Goal: Task Accomplishment & Management: Manage account settings

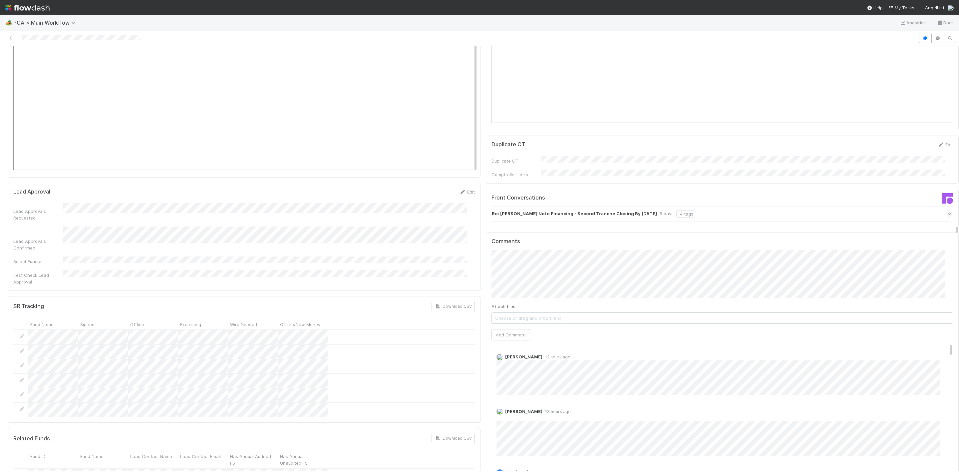
click at [362, 209] on div "Finance ICU SLA Edit Finance ICU Start Date Finance ICU Due Date Finance ICU SL…" at bounding box center [483, 391] width 956 height 2651
click at [501, 329] on button "Add Comment" at bounding box center [510, 334] width 39 height 11
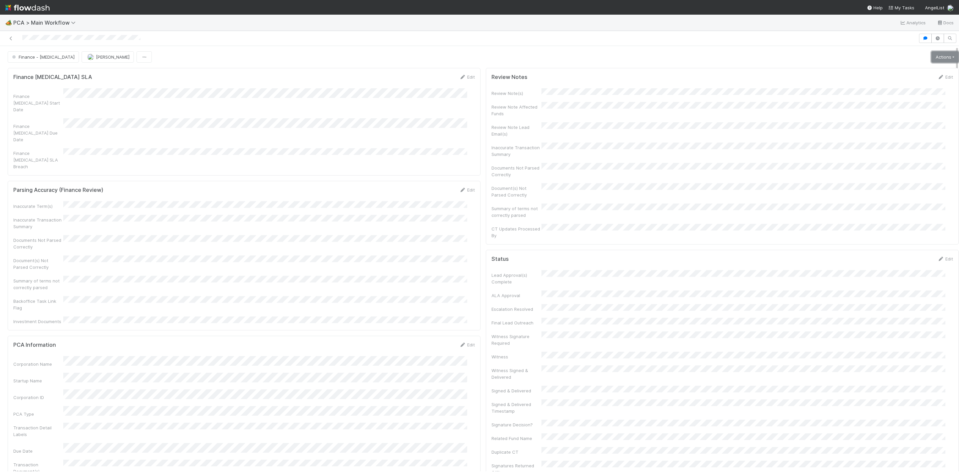
click at [931, 57] on link "Actions" at bounding box center [944, 56] width 27 height 11
click at [867, 89] on button "Move to Finance Review" at bounding box center [907, 89] width 108 height 9
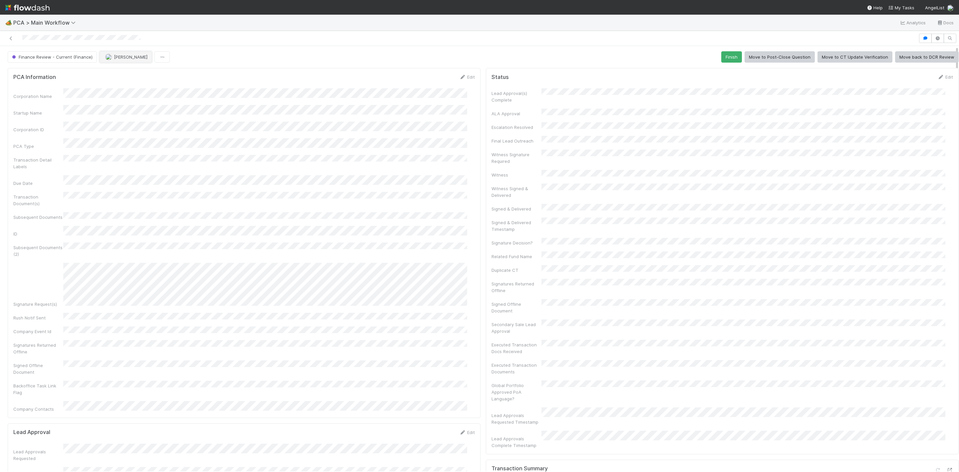
click at [112, 57] on span "[PERSON_NAME]" at bounding box center [126, 56] width 42 height 5
click at [127, 70] on div "[PERSON_NAME]" at bounding box center [143, 75] width 94 height 12
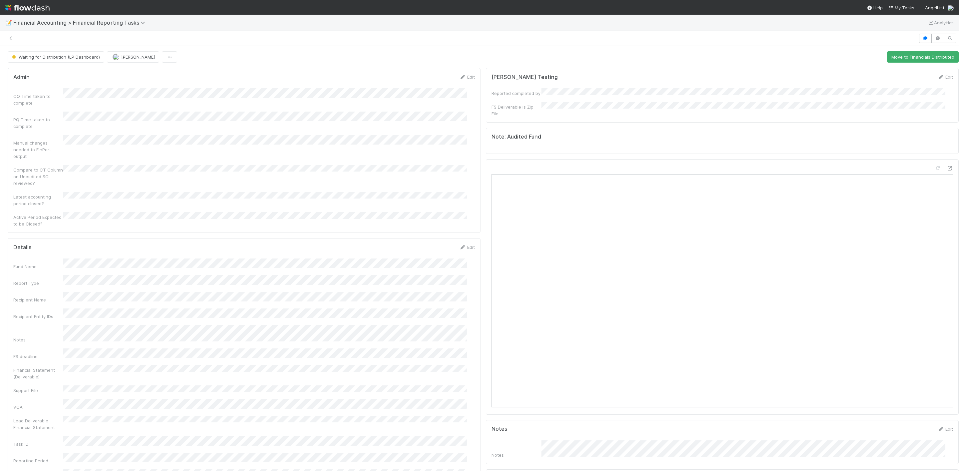
scroll to position [749, 0]
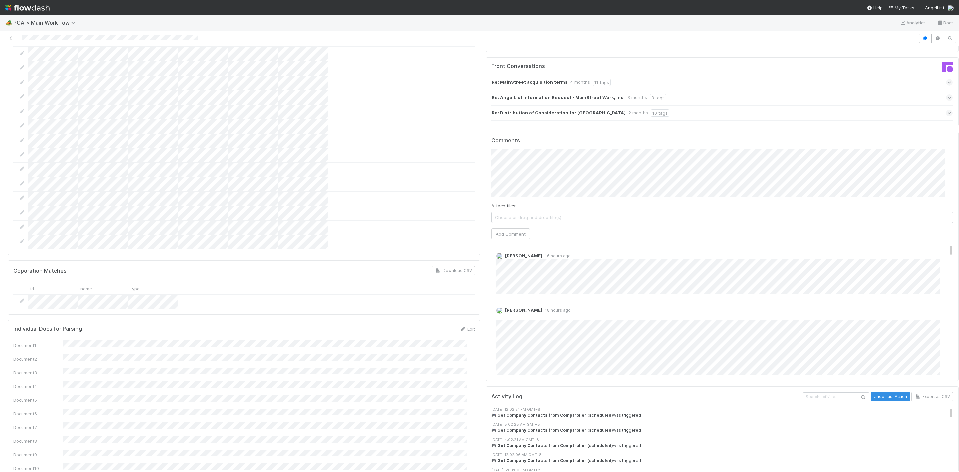
scroll to position [100, 0]
click at [605, 301] on div "James Palmer 1 day ago" at bounding box center [725, 313] width 469 height 53
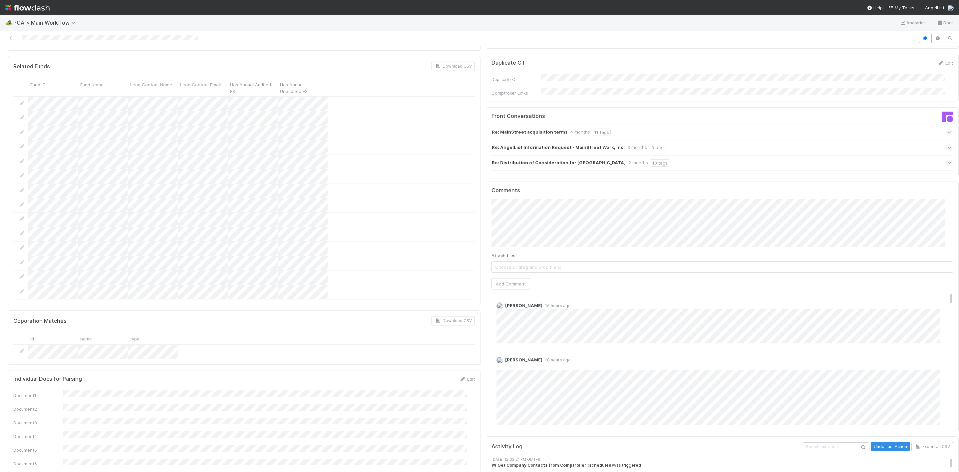
scroll to position [0, 0]
click at [497, 278] on button "Add Comment" at bounding box center [510, 283] width 39 height 11
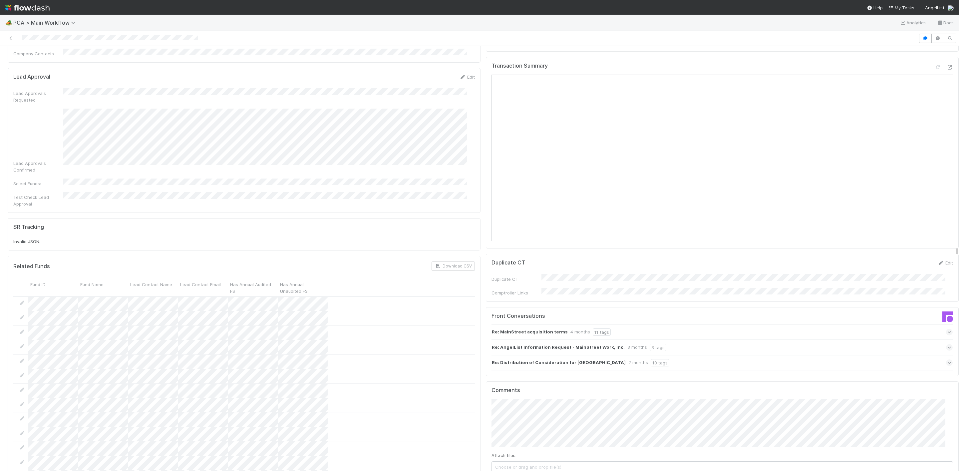
scroll to position [649, 0]
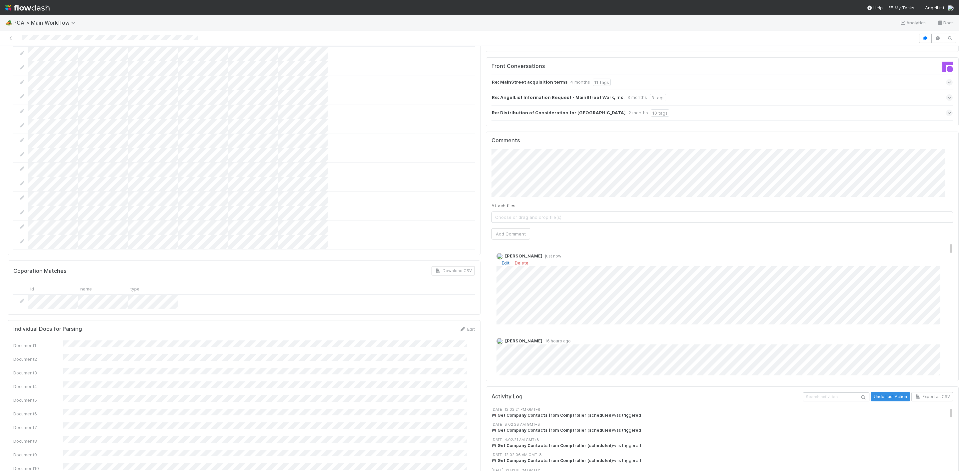
click at [502, 260] on link "Edit" at bounding box center [506, 262] width 8 height 5
click at [537, 291] on span "[PERSON_NAME]" at bounding box center [531, 289] width 34 height 5
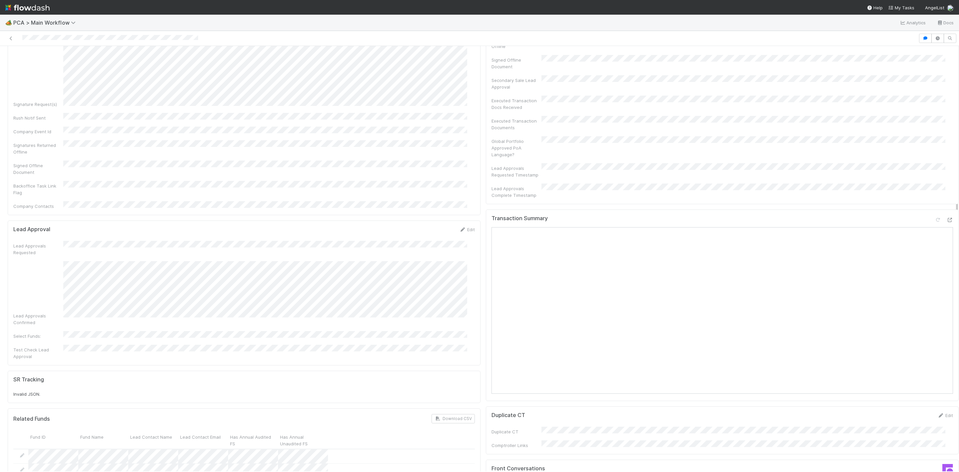
scroll to position [250, 0]
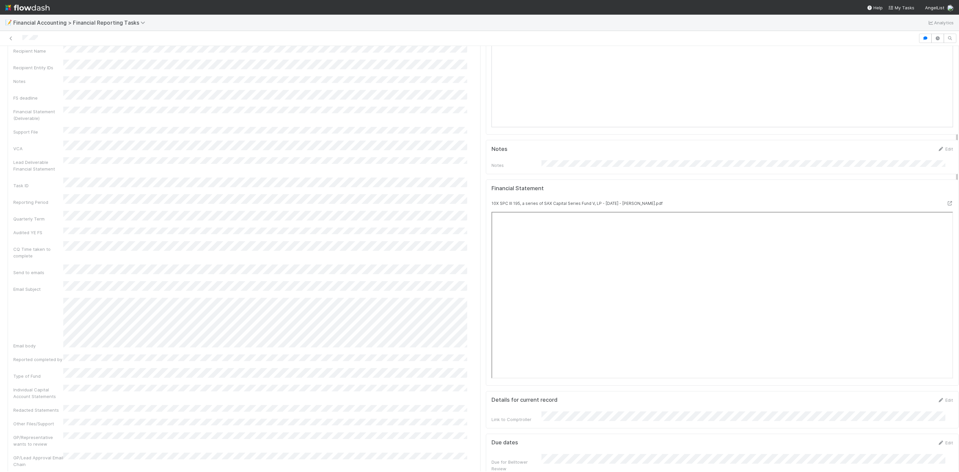
scroll to position [250, 0]
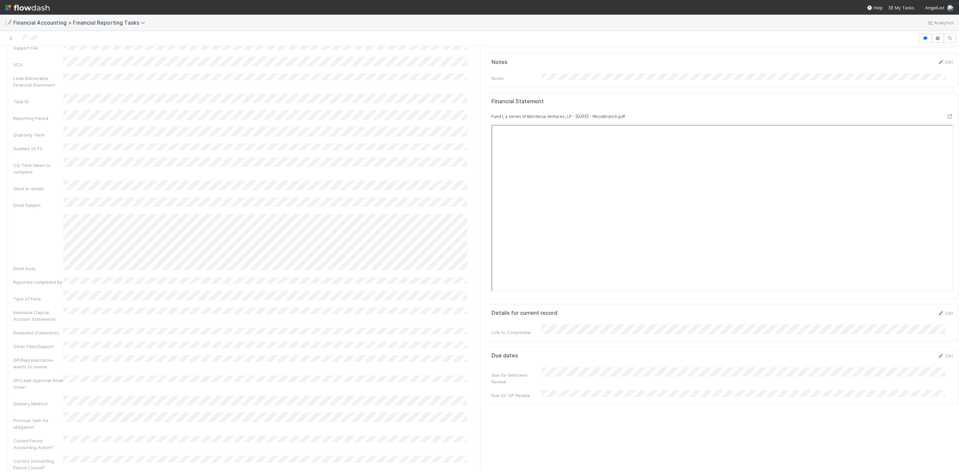
scroll to position [322, 0]
click at [9, 37] on icon at bounding box center [11, 38] width 7 height 4
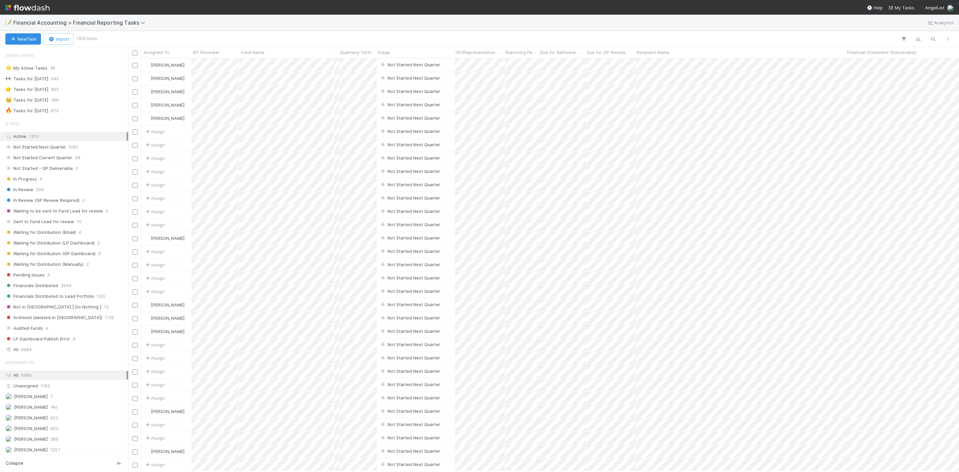
scroll to position [405, 823]
click at [46, 114] on div "🔥 Tasks for [DATE]" at bounding box center [26, 111] width 43 height 8
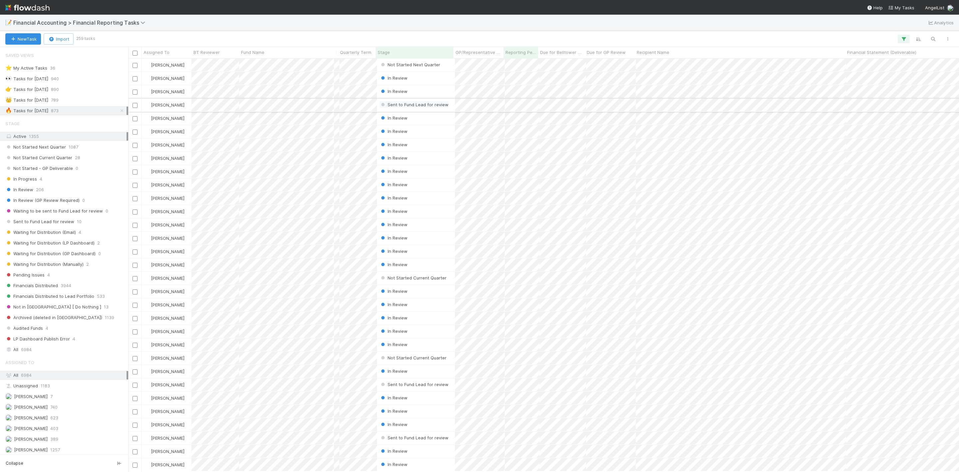
scroll to position [405, 823]
click at [639, 40] on icon "button" at bounding box center [933, 39] width 7 height 6
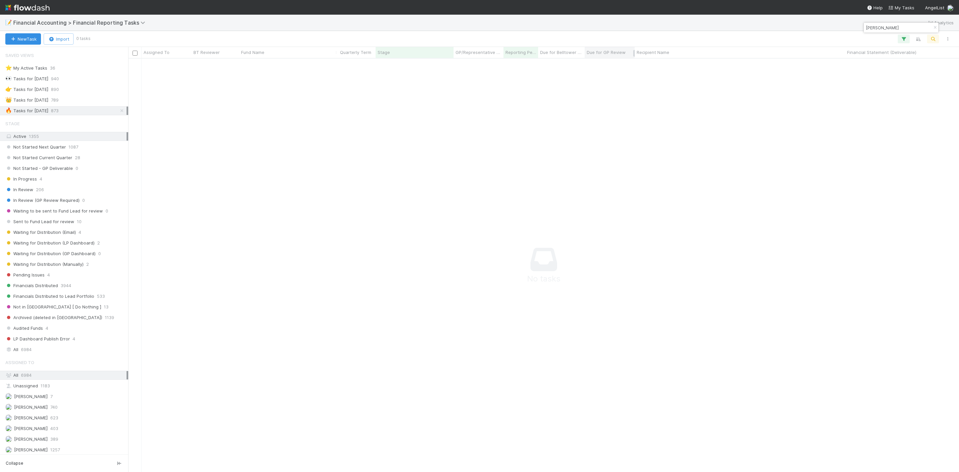
scroll to position [398, 816]
type input "[PERSON_NAME]"
click at [48, 110] on div "🔥 Tasks for [DATE]" at bounding box center [26, 111] width 43 height 8
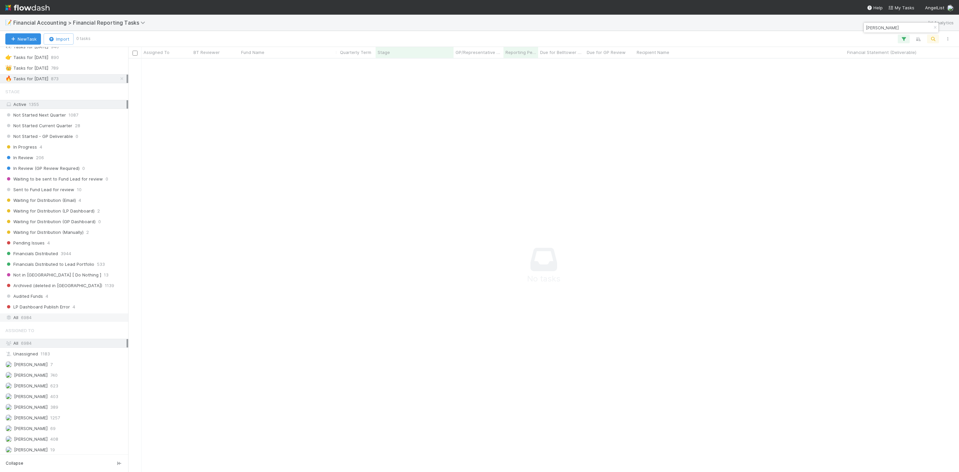
scroll to position [50, 0]
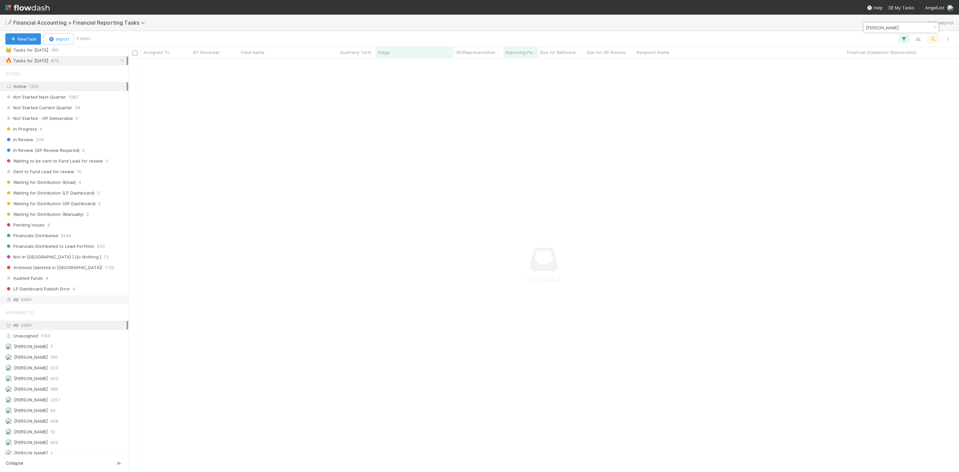
click at [44, 304] on div "All 6984" at bounding box center [65, 299] width 121 height 8
click at [639, 25] on button "button" at bounding box center [934, 28] width 7 height 8
click at [639, 39] on icon "button" at bounding box center [903, 39] width 7 height 6
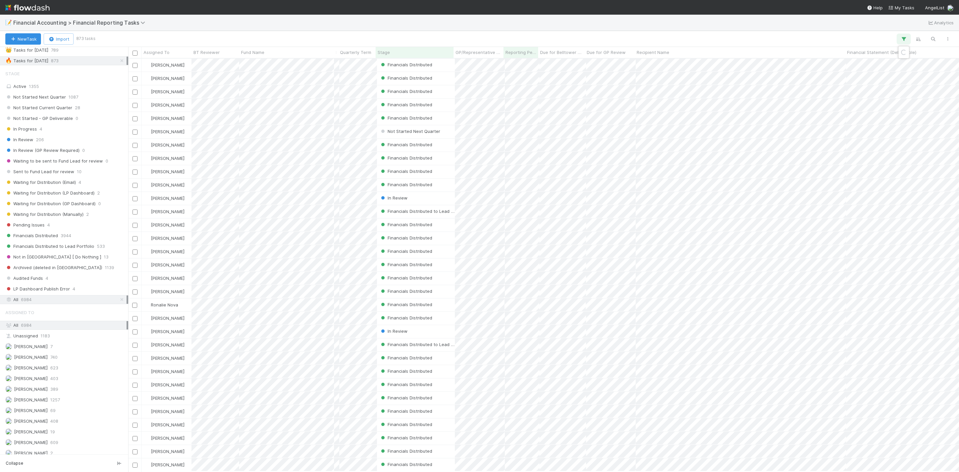
scroll to position [405, 823]
click at [639, 103] on link "And.." at bounding box center [715, 105] width 21 height 10
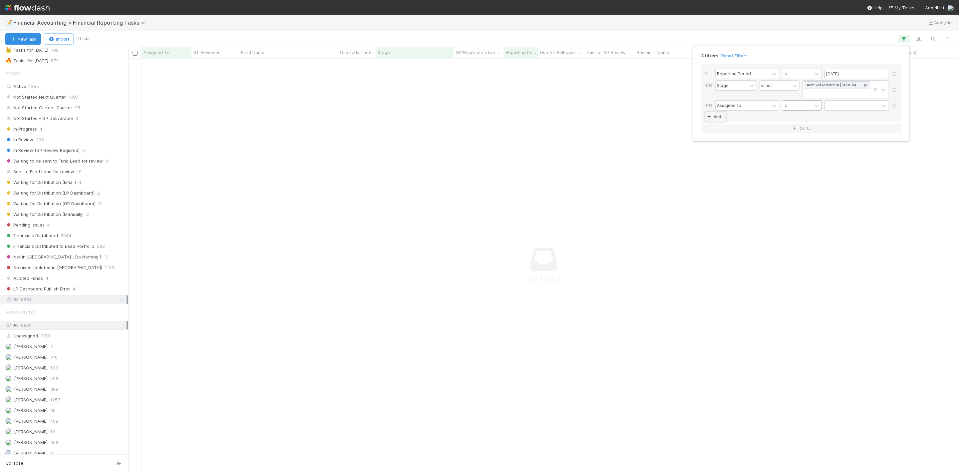
scroll to position [398, 816]
click at [639, 107] on div "is" at bounding box center [797, 106] width 30 height 10
click at [639, 108] on div at bounding box center [852, 106] width 54 height 10
click at [639, 123] on div "[PERSON_NAME]" at bounding box center [856, 121] width 64 height 11
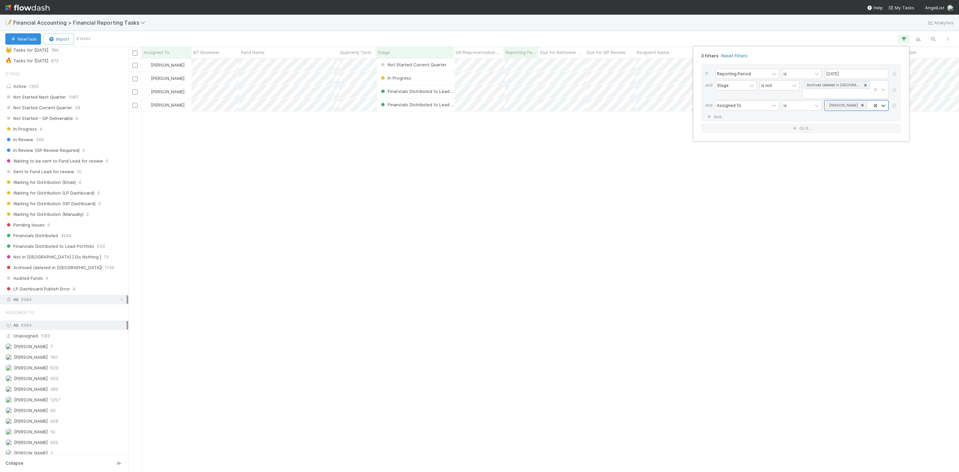
scroll to position [405, 823]
click at [341, 63] on div "3 filters Reset Filters If Reporting Period is [DATE] and Stage is not Archived…" at bounding box center [479, 236] width 959 height 472
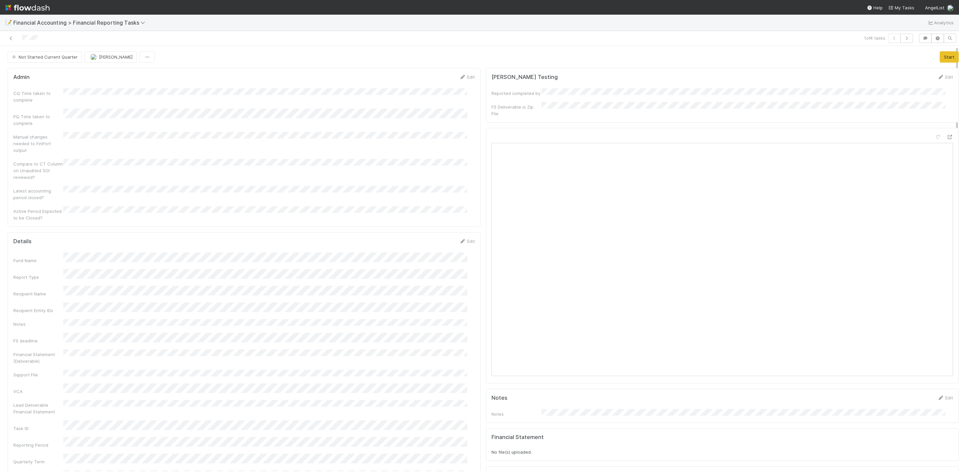
click at [8, 8] on img at bounding box center [27, 7] width 44 height 11
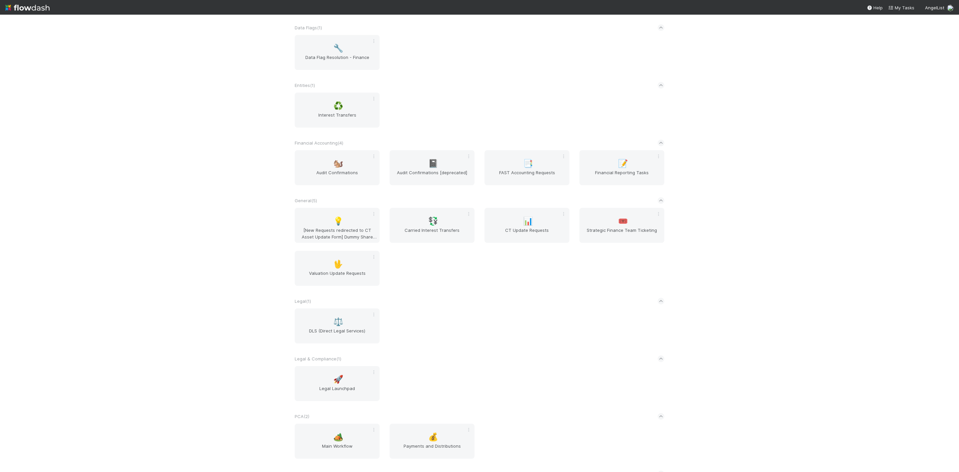
scroll to position [256, 0]
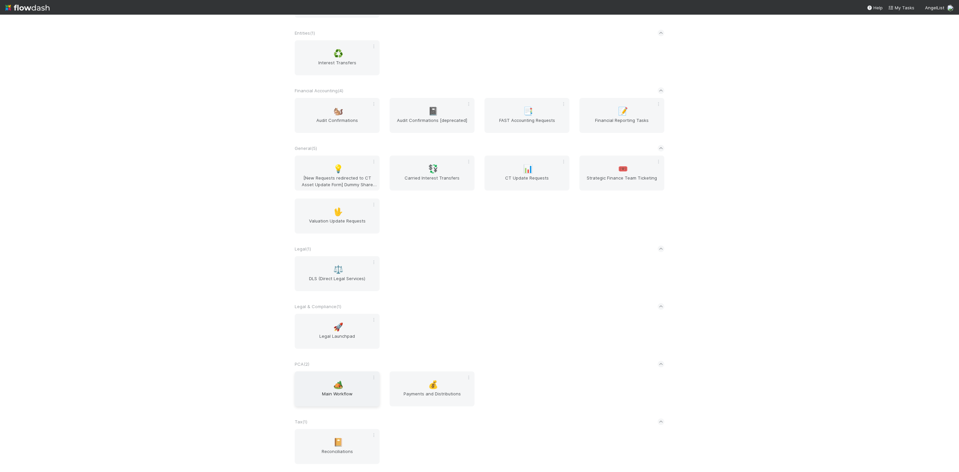
click at [342, 314] on span "Main Workflow" at bounding box center [337, 396] width 80 height 13
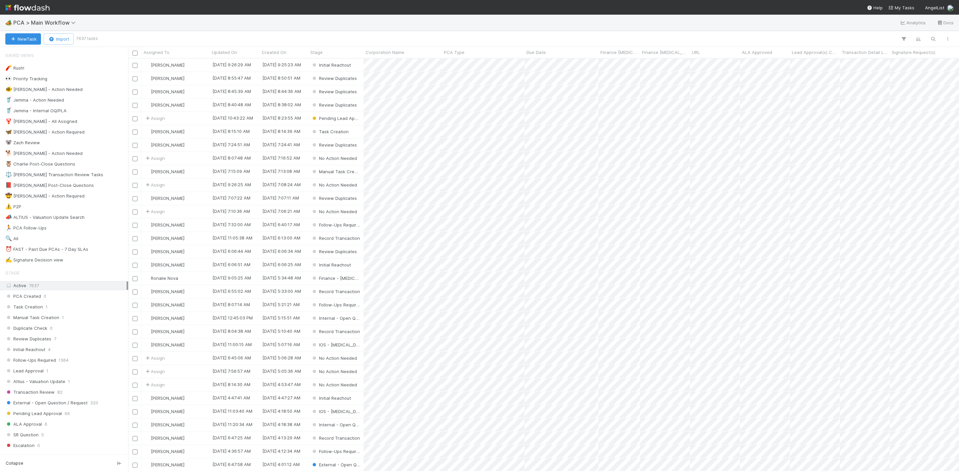
scroll to position [405, 823]
click at [38, 253] on div "⏰ FAST - Past Due PCAs - 7 Day SLAs" at bounding box center [46, 249] width 83 height 8
click at [361, 115] on div "Finance - [MEDICAL_DATA]" at bounding box center [335, 118] width 55 height 13
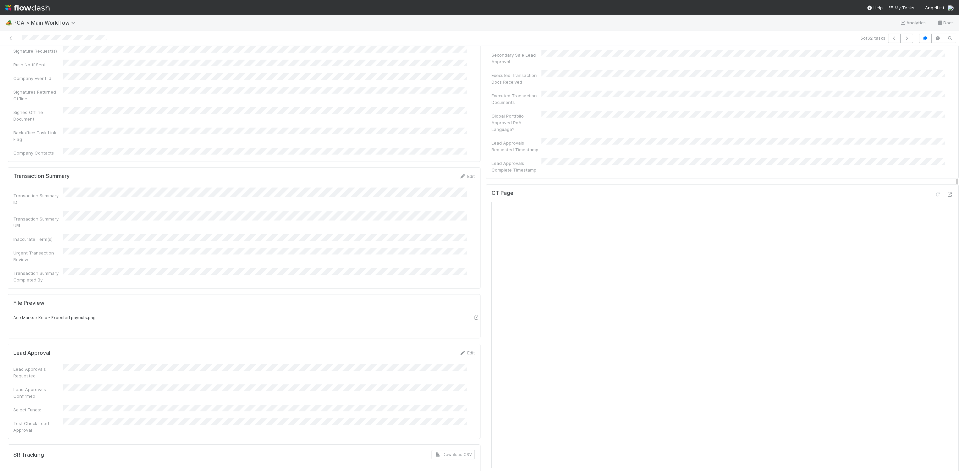
scroll to position [499, 0]
click at [639, 314] on icon at bounding box center [949, 473] width 7 height 4
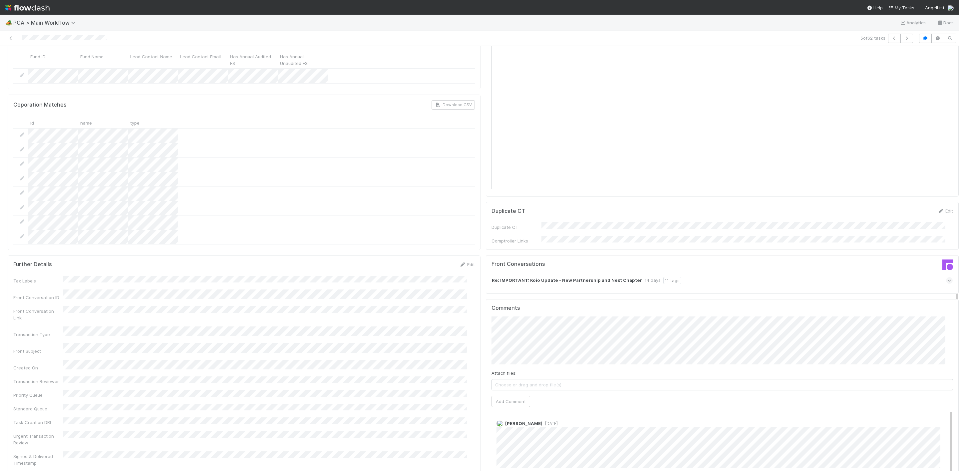
scroll to position [999, 0]
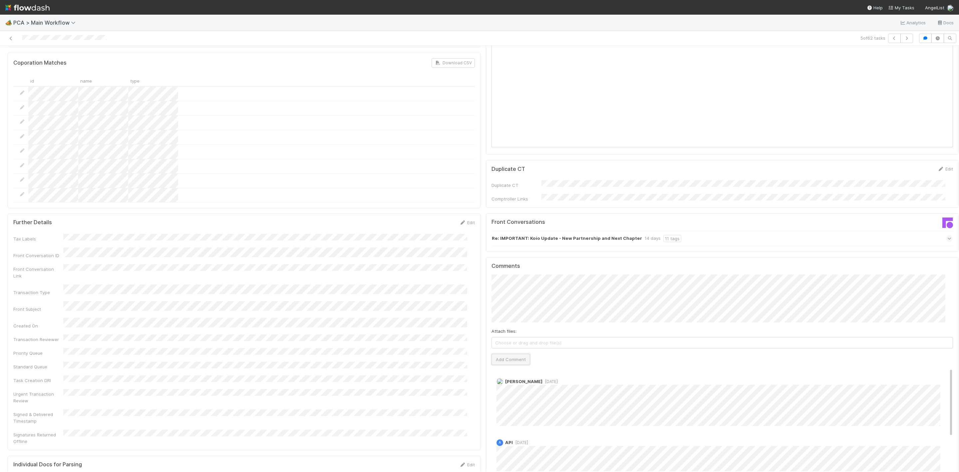
click at [511, 314] on button "Add Comment" at bounding box center [510, 359] width 39 height 11
click at [502, 314] on link "Edit" at bounding box center [506, 387] width 8 height 5
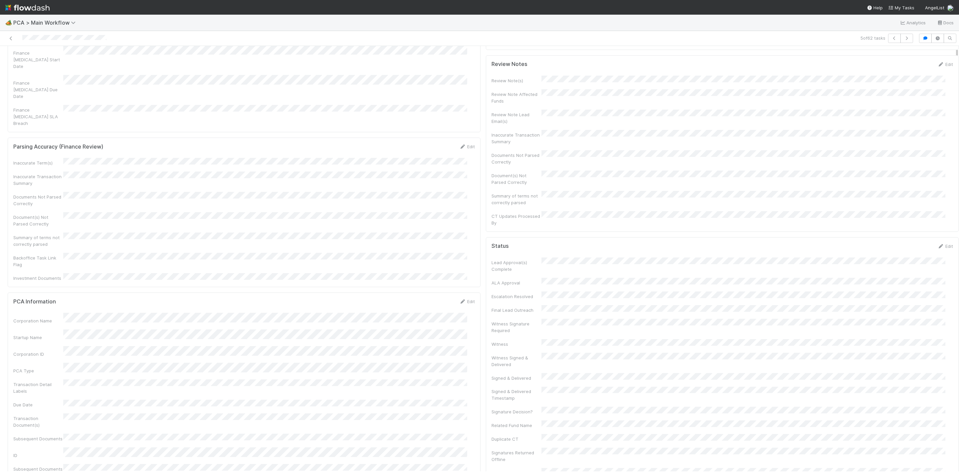
scroll to position [0, 0]
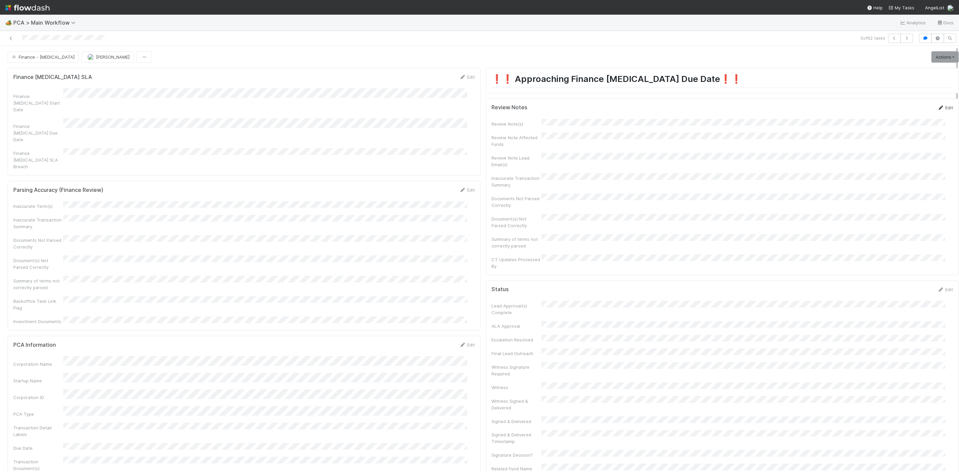
click at [639, 107] on link "Edit" at bounding box center [945, 107] width 16 height 5
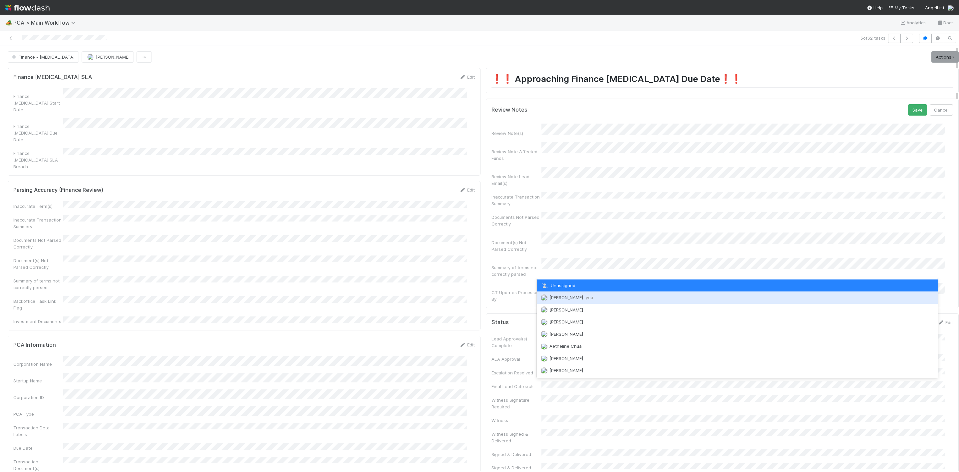
click at [575, 296] on span "[PERSON_NAME] you" at bounding box center [571, 297] width 44 height 5
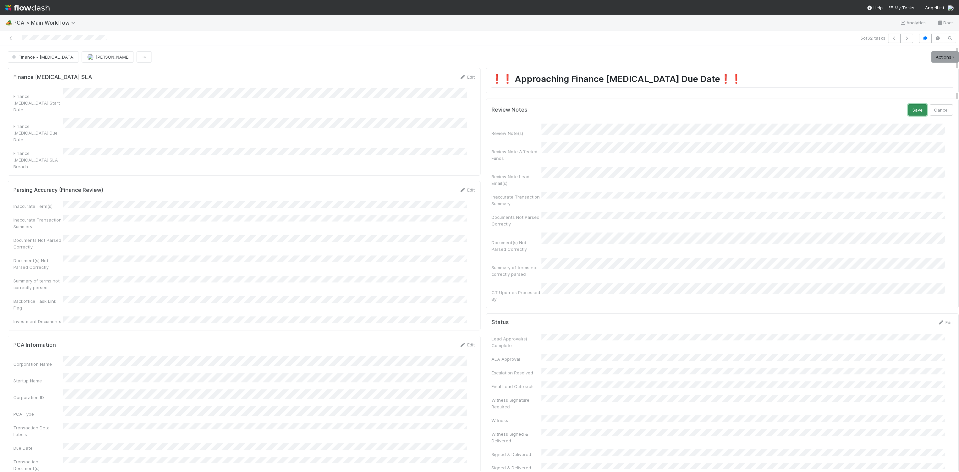
click at [639, 108] on button "Save" at bounding box center [917, 109] width 19 height 11
click at [639, 61] on link "Actions" at bounding box center [944, 56] width 27 height 11
click at [639, 92] on button "Move to Finance Review" at bounding box center [907, 89] width 108 height 9
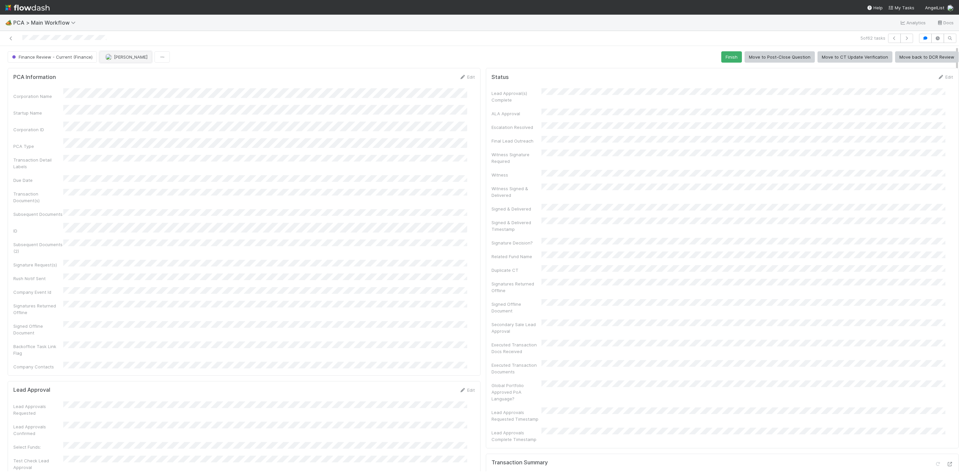
click at [121, 57] on span "[PERSON_NAME]" at bounding box center [131, 56] width 34 height 5
click at [129, 77] on div "[PERSON_NAME]" at bounding box center [143, 75] width 94 height 12
click at [12, 35] on link at bounding box center [11, 38] width 7 height 7
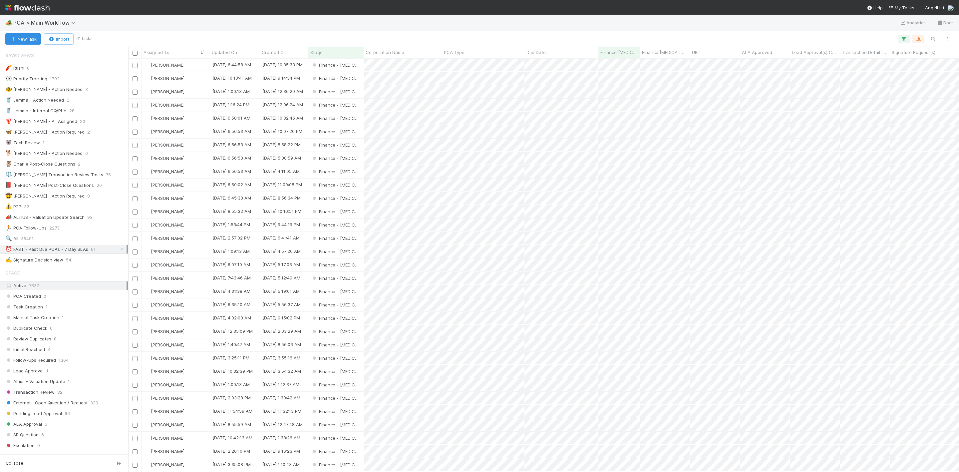
scroll to position [405, 823]
click at [187, 107] on div "[PERSON_NAME]" at bounding box center [176, 105] width 68 height 13
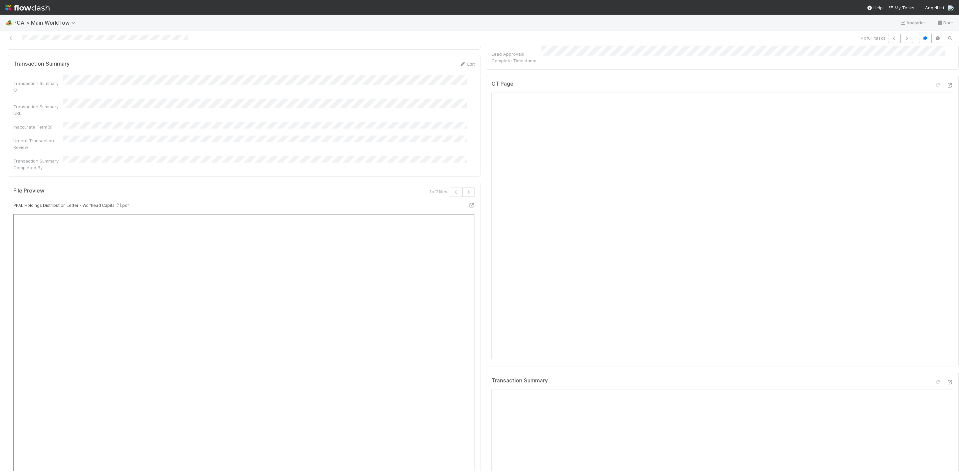
scroll to position [599, 0]
click at [639, 314] on icon at bounding box center [949, 379] width 7 height 4
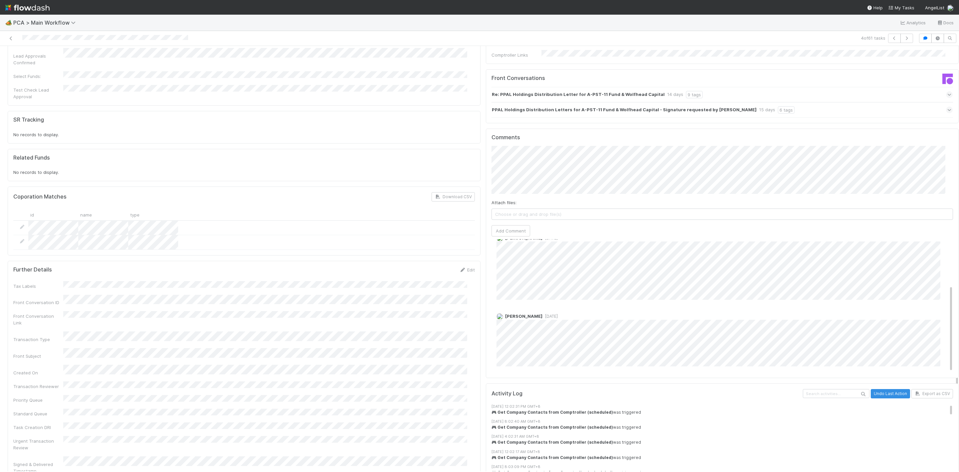
scroll to position [70, 0]
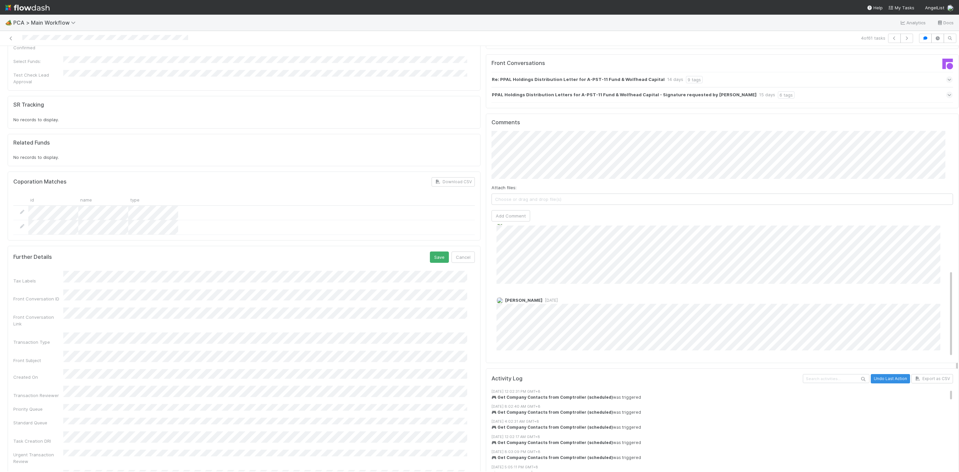
scroll to position [1149, 0]
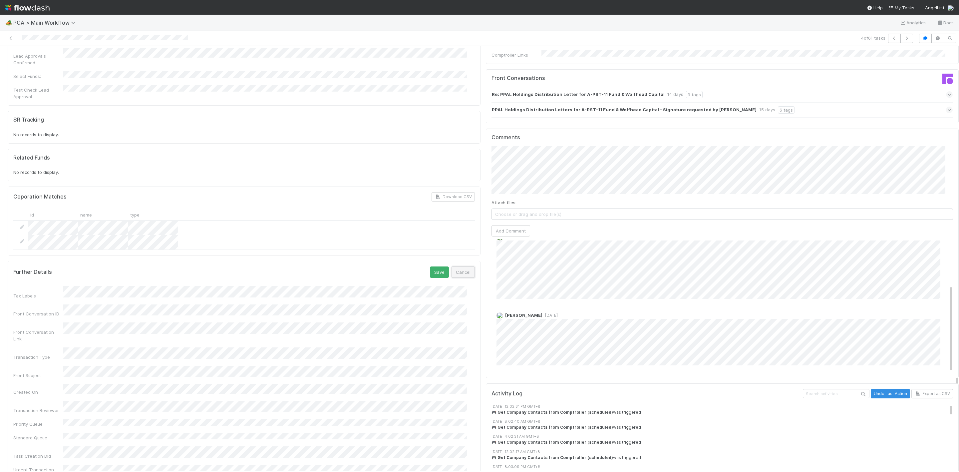
click at [452, 266] on button "Cancel" at bounding box center [462, 271] width 23 height 11
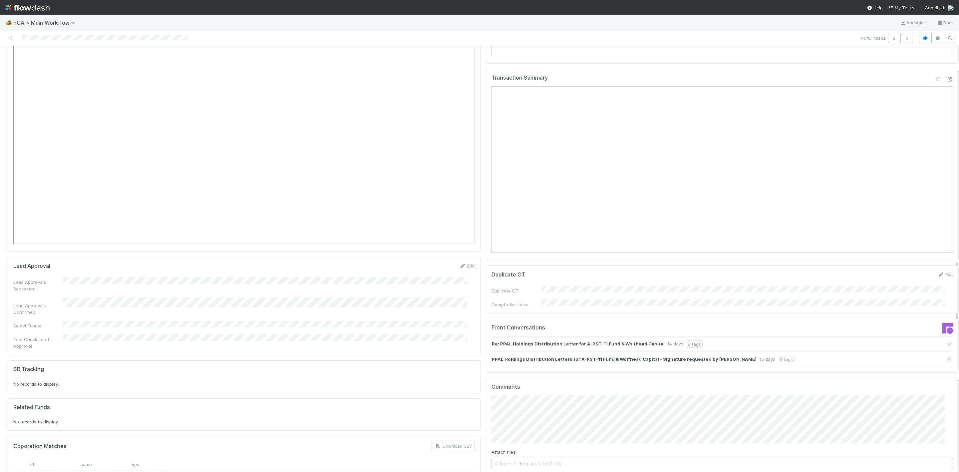
click at [160, 18] on div "🏕️ PCA > Main Workflow Analytics Docs 4 of 61 tasks Finance - [MEDICAL_DATA] [P…" at bounding box center [479, 243] width 959 height 457
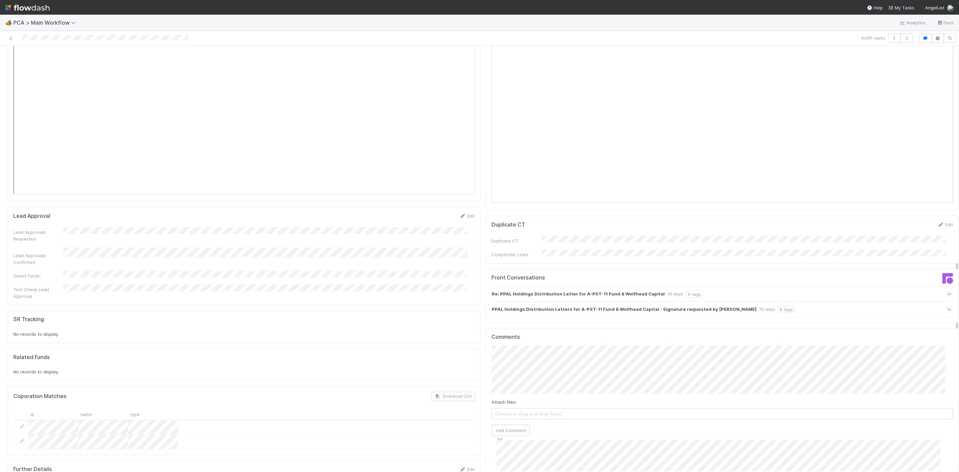
click at [215, 257] on div "Finance [MEDICAL_DATA] SLA Edit Finance [MEDICAL_DATA] Start Date Finance [MEDI…" at bounding box center [483, 141] width 956 height 2050
click at [498, 314] on button "Add Comment" at bounding box center [510, 430] width 39 height 11
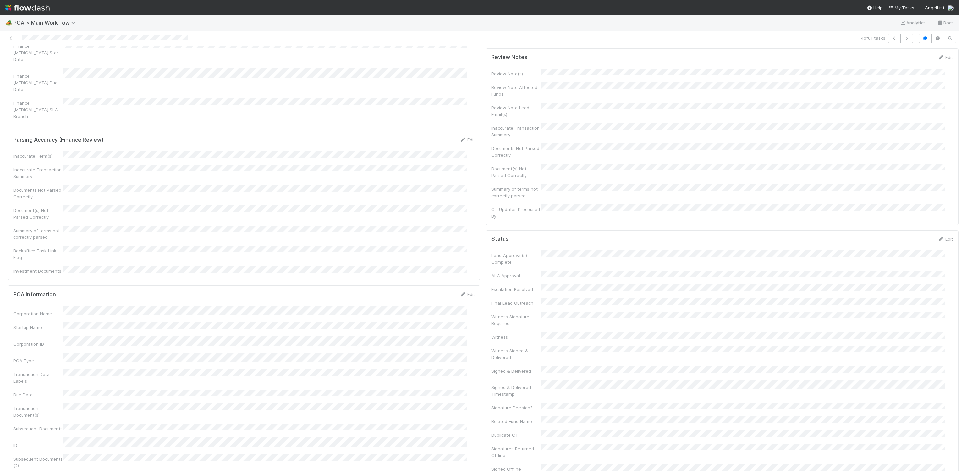
scroll to position [0, 0]
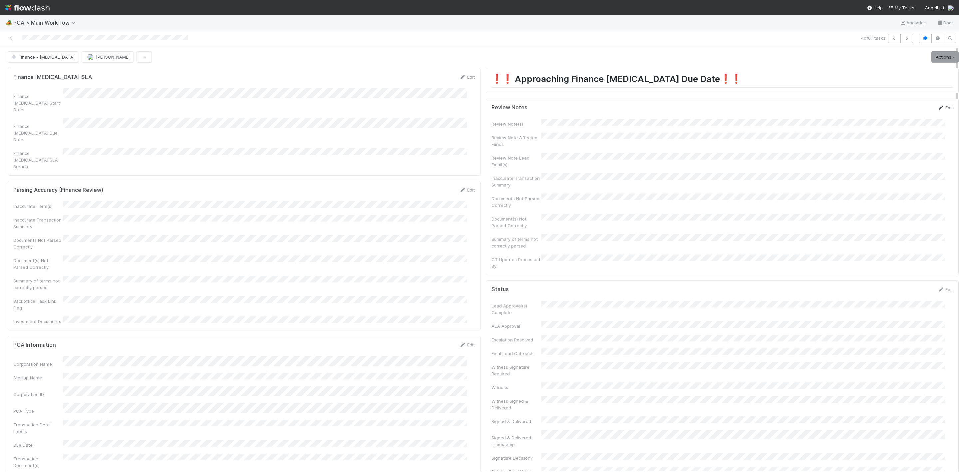
click at [639, 109] on link "Edit" at bounding box center [945, 107] width 16 height 5
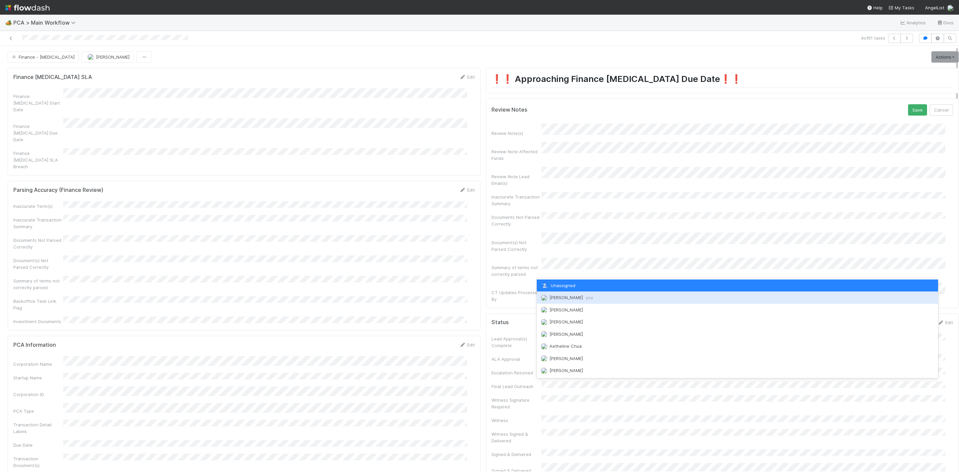
click at [568, 292] on div "[PERSON_NAME] you" at bounding box center [737, 297] width 401 height 12
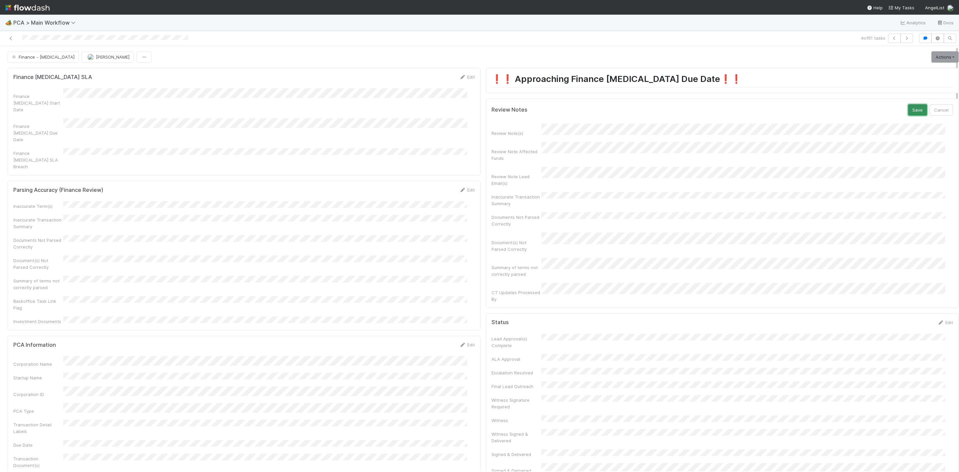
click at [639, 111] on button "Save" at bounding box center [917, 109] width 19 height 11
click at [639, 61] on link "Actions" at bounding box center [944, 56] width 27 height 11
click at [639, 80] on button "Move to Post-Close Question" at bounding box center [907, 80] width 108 height 9
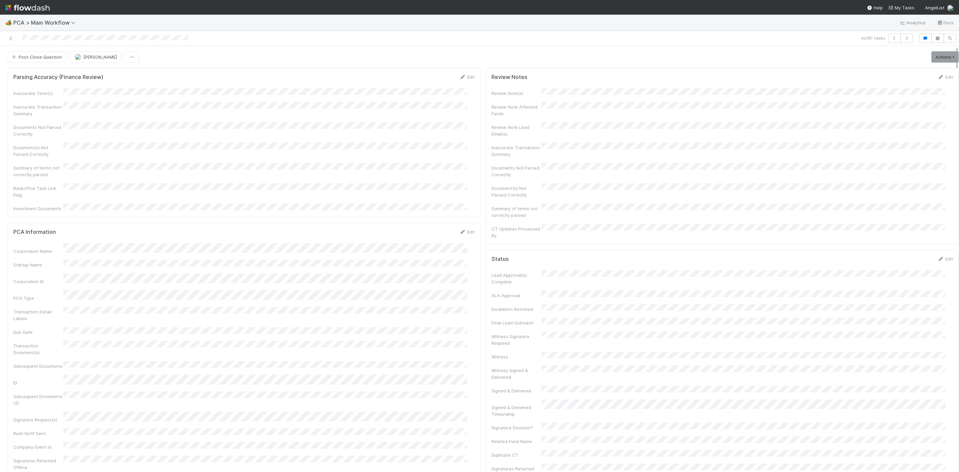
click at [11, 42] on div at bounding box center [232, 38] width 458 height 9
click at [11, 38] on icon at bounding box center [11, 38] width 7 height 4
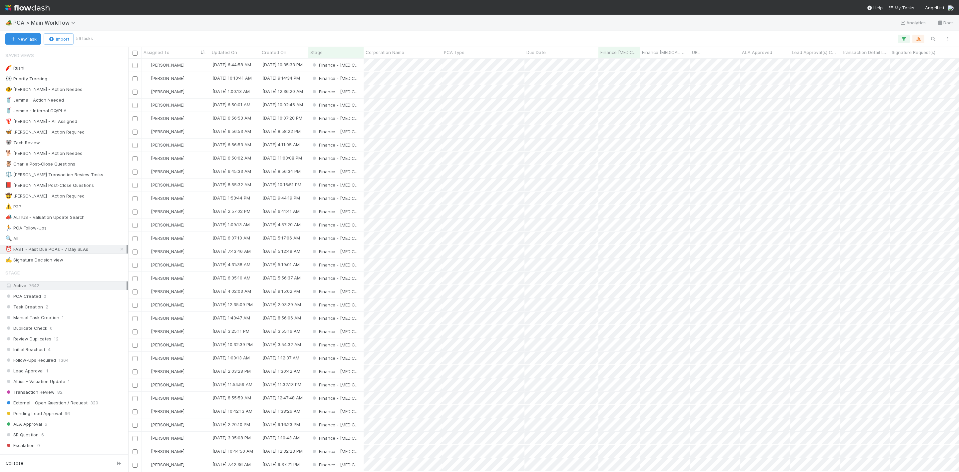
scroll to position [405, 823]
click at [197, 95] on div "[PERSON_NAME]" at bounding box center [176, 91] width 68 height 13
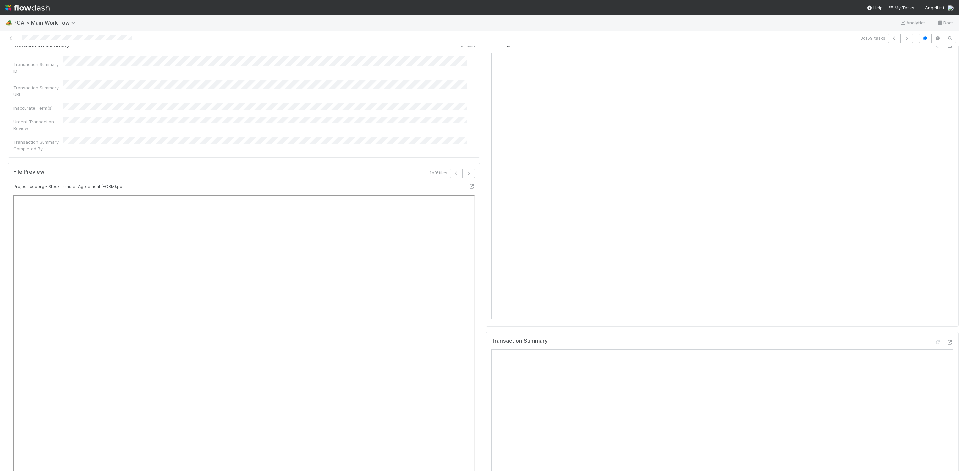
scroll to position [699, 0]
click at [639, 283] on icon at bounding box center [949, 285] width 7 height 4
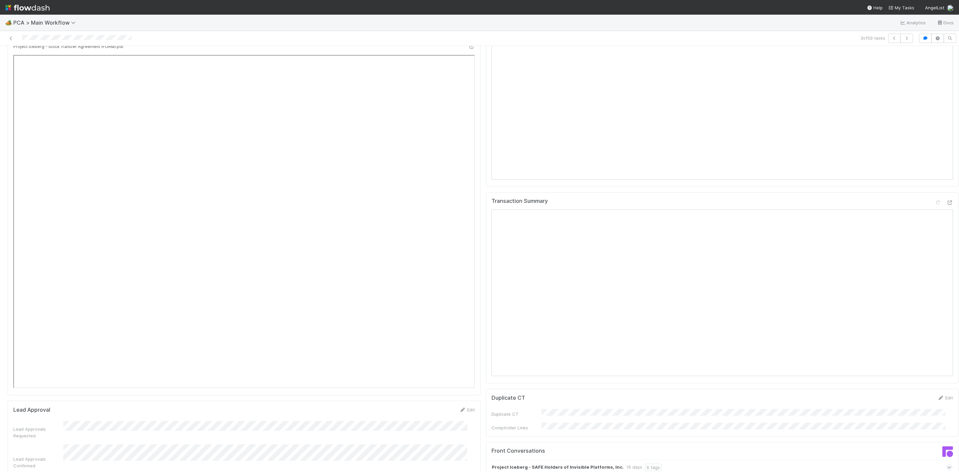
scroll to position [749, 0]
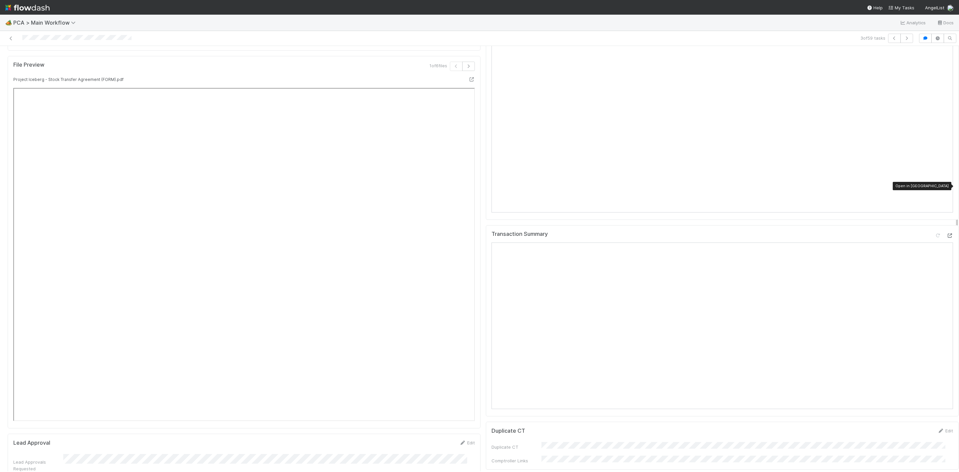
click at [639, 233] on icon at bounding box center [949, 235] width 7 height 4
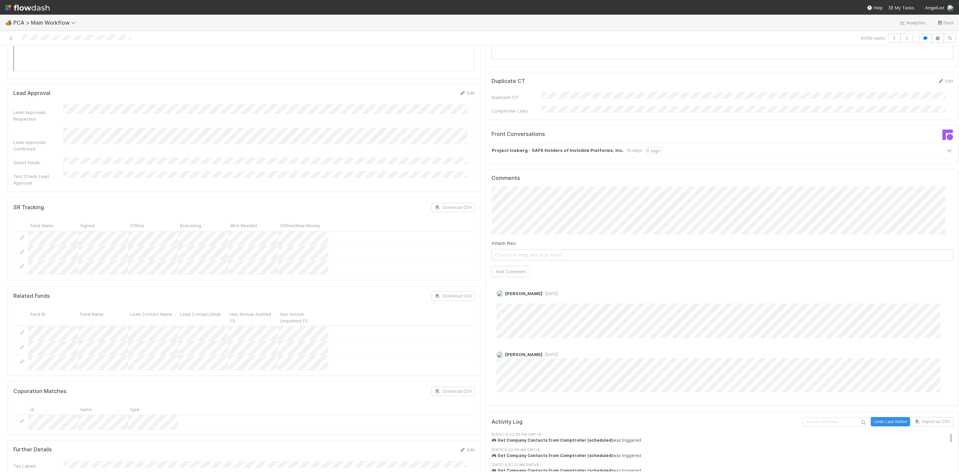
scroll to position [1149, 0]
